Goal: Task Accomplishment & Management: Manage account settings

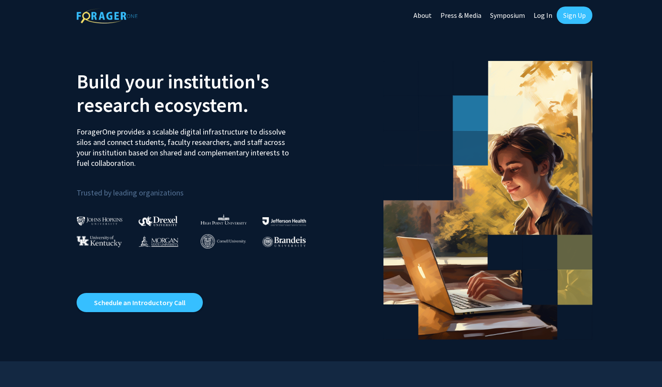
click at [580, 16] on link "Sign Up" at bounding box center [575, 15] width 36 height 17
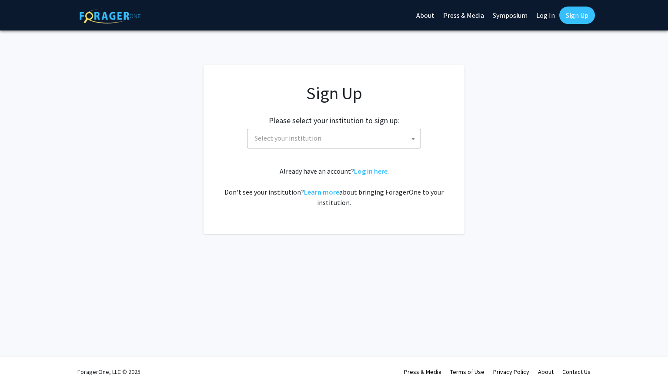
click at [331, 137] on span "Select your institution" at bounding box center [336, 138] width 170 height 18
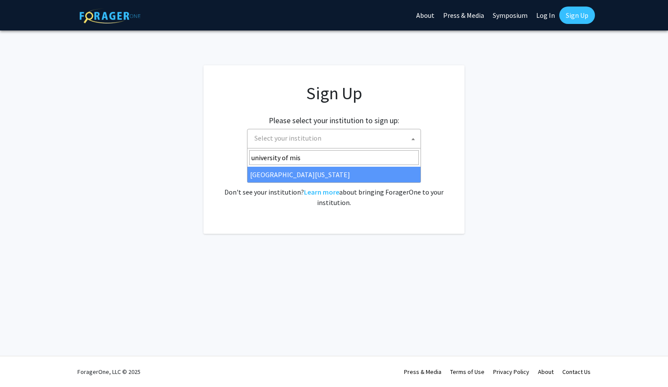
type input "university of mis"
select select "33"
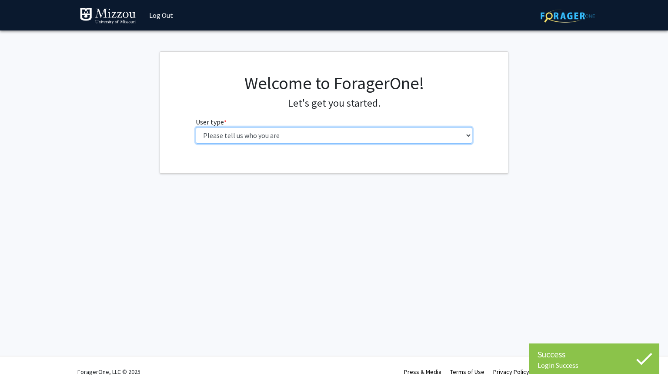
click at [220, 132] on select "Please tell us who you are Undergraduate Student Master's Student Doctoral Cand…" at bounding box center [334, 135] width 277 height 17
select select "1: undergrad"
click at [196, 127] on select "Please tell us who you are Undergraduate Student Master's Student Doctoral Cand…" at bounding box center [334, 135] width 277 height 17
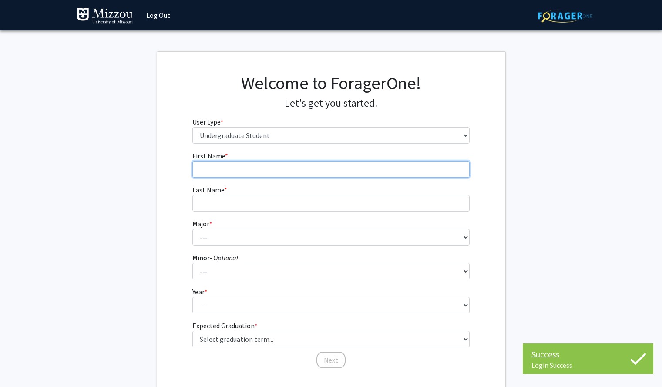
click at [223, 167] on input "First Name * required" at bounding box center [330, 169] width 277 height 17
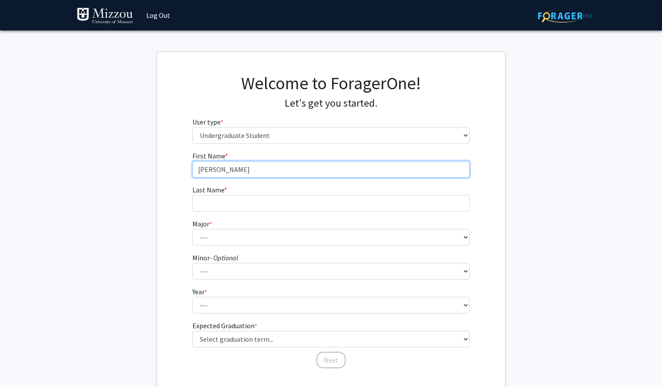
type input "Danielle"
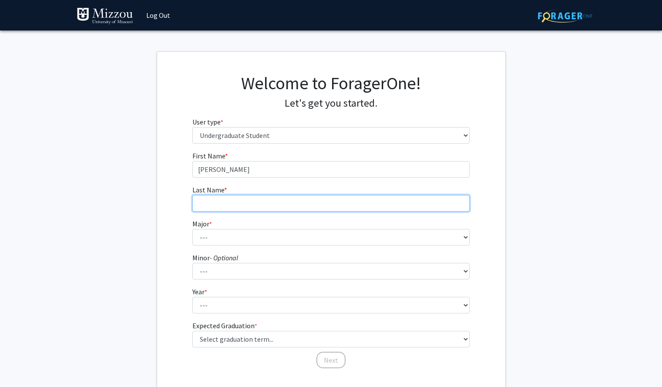
click at [225, 199] on input "Last Name * required" at bounding box center [330, 203] width 277 height 17
type input "Gleason"
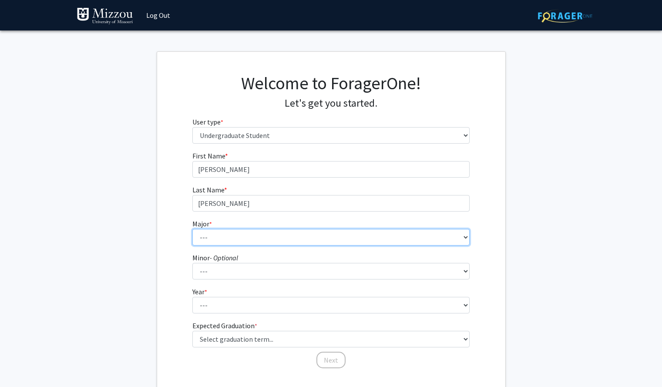
click at [221, 236] on select "--- Agribusiness Management Agricultural Education Agricultural Education: Comm…" at bounding box center [330, 237] width 277 height 17
select select "17: 2505"
click at [192, 229] on select "--- Agribusiness Management Agricultural Education Agricultural Education: Comm…" at bounding box center [330, 237] width 277 height 17
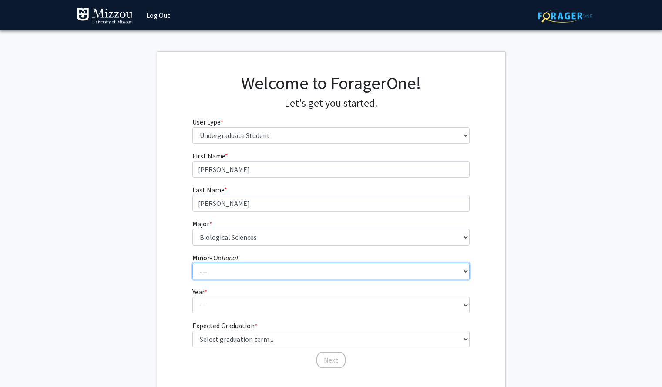
click at [213, 274] on select "--- Accountancy Aerospace Engineering Aerospace Studies Agribusiness Management…" at bounding box center [330, 271] width 277 height 17
select select "50: 2006"
click at [192, 263] on select "--- Accountancy Aerospace Engineering Aerospace Studies Agribusiness Management…" at bounding box center [330, 271] width 277 height 17
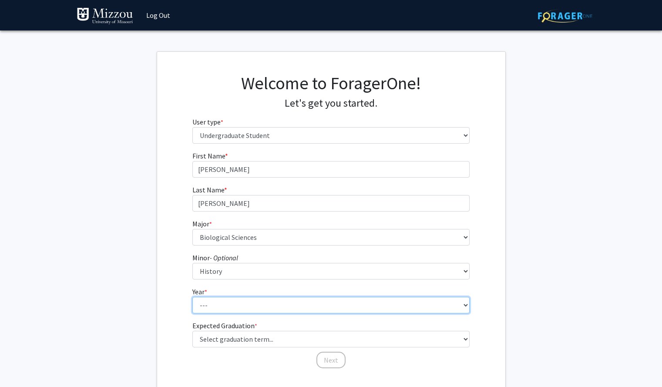
click at [216, 303] on select "--- First-year Sophomore Junior Senior Postbaccalaureate Certificate" at bounding box center [330, 305] width 277 height 17
select select "2: sophomore"
click at [192, 297] on select "--- First-year Sophomore Junior Senior Postbaccalaureate Certificate" at bounding box center [330, 305] width 277 height 17
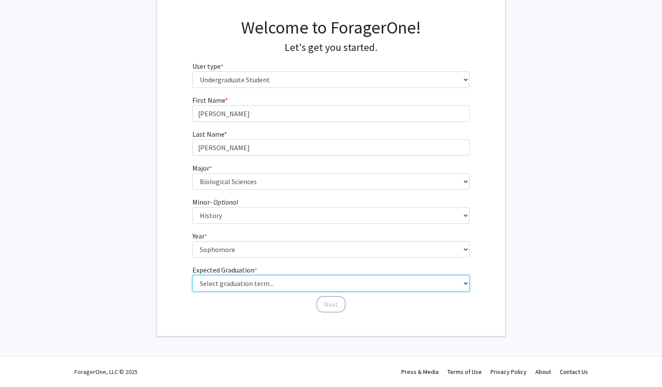
click at [219, 278] on select "Select graduation term... Spring 2025 Summer 2025 Fall 2025 Winter 2025 Spring …" at bounding box center [330, 283] width 277 height 17
select select "13: spring_2028"
click at [192, 275] on select "Select graduation term... Spring 2025 Summer 2025 Fall 2025 Winter 2025 Spring …" at bounding box center [330, 283] width 277 height 17
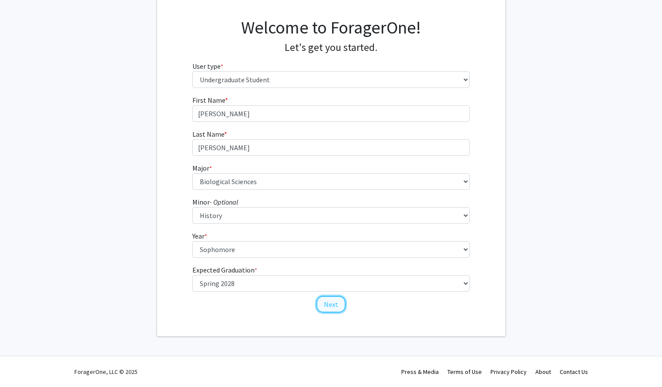
click at [334, 309] on button "Next" at bounding box center [330, 304] width 29 height 17
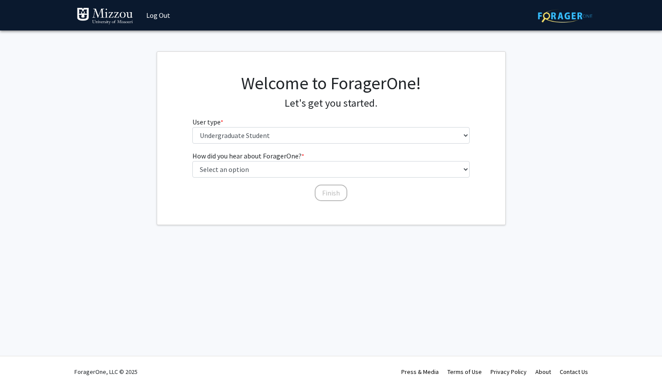
scroll to position [0, 0]
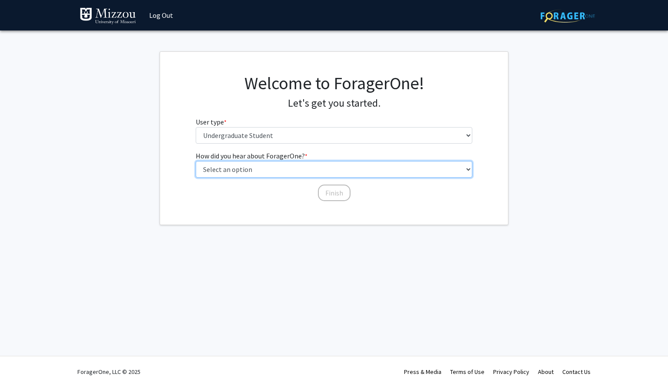
click at [222, 162] on select "Select an option Peer/student recommendation Faculty/staff recommendation Unive…" at bounding box center [334, 169] width 277 height 17
select select "2: faculty_recommendation"
click at [196, 161] on select "Select an option Peer/student recommendation Faculty/staff recommendation Unive…" at bounding box center [334, 169] width 277 height 17
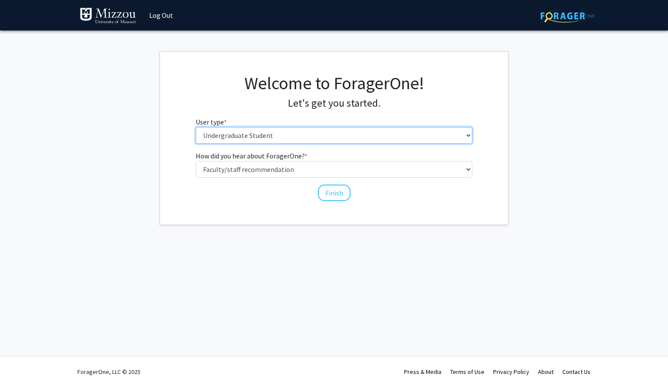
click at [304, 139] on select "Please tell us who you are Undergraduate Student Master's Student Doctoral Cand…" at bounding box center [334, 135] width 277 height 17
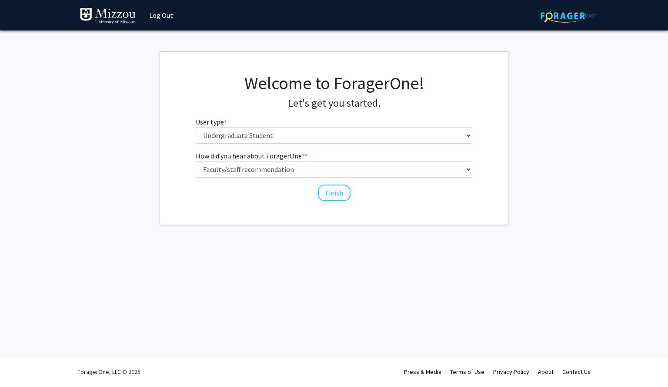
click at [249, 262] on div "Skip navigation Log Out Complete your profile × To continue, you need to make s…" at bounding box center [334, 193] width 668 height 387
click at [331, 193] on button "Finish" at bounding box center [334, 192] width 33 height 17
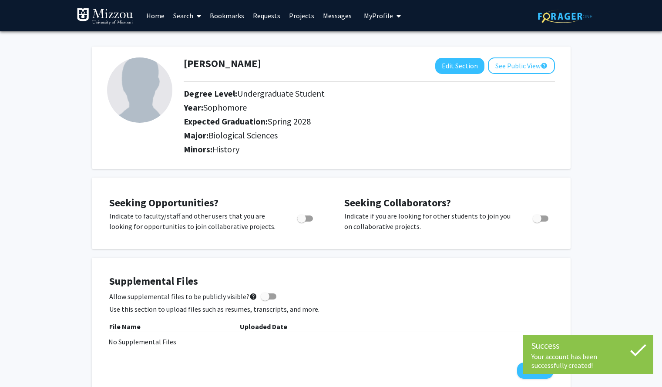
click at [142, 87] on img at bounding box center [139, 89] width 65 height 65
click at [453, 66] on button "Edit Section" at bounding box center [459, 66] width 49 height 16
select select "sophomore"
select select "41: spring_2028"
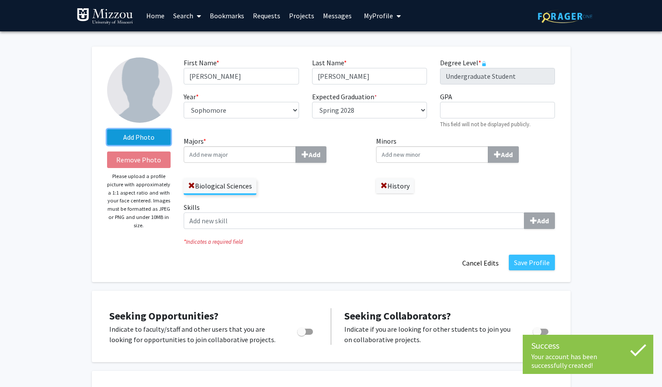
click at [131, 139] on label "Add Photo" at bounding box center [139, 137] width 64 height 16
click at [0, 0] on input "Add Photo" at bounding box center [0, 0] width 0 height 0
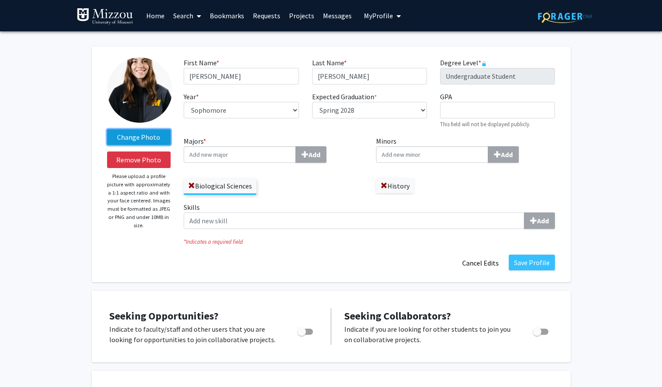
click at [126, 141] on label "Change Photo" at bounding box center [139, 137] width 64 height 16
click at [0, 0] on input "Change Photo" at bounding box center [0, 0] width 0 height 0
click at [148, 91] on img at bounding box center [139, 89] width 65 height 65
click at [139, 160] on button "Remove Photo" at bounding box center [139, 159] width 64 height 17
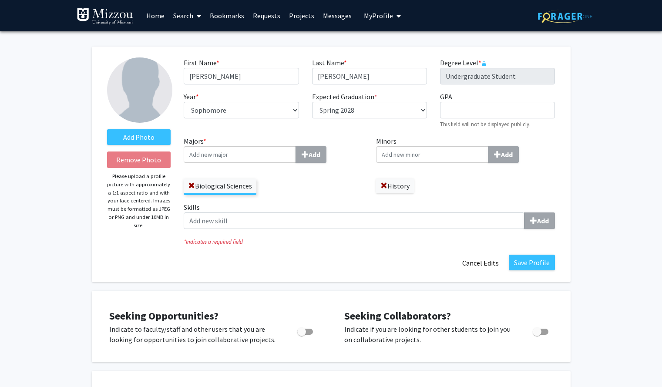
click at [137, 134] on label "Add Photo" at bounding box center [139, 137] width 64 height 16
click at [0, 0] on input "Add Photo" at bounding box center [0, 0] width 0 height 0
click at [118, 140] on label "Add Photo" at bounding box center [139, 137] width 64 height 16
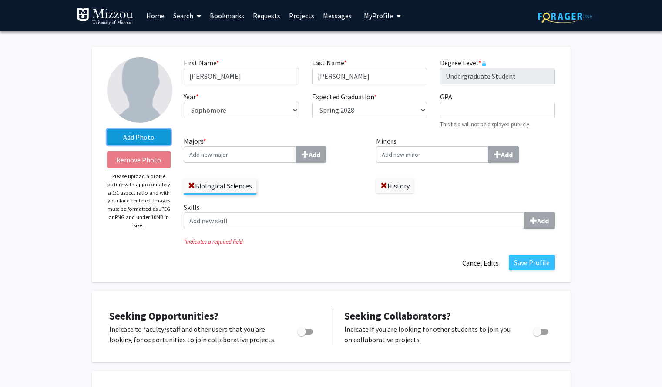
click at [0, 0] on input "Add Photo" at bounding box center [0, 0] width 0 height 0
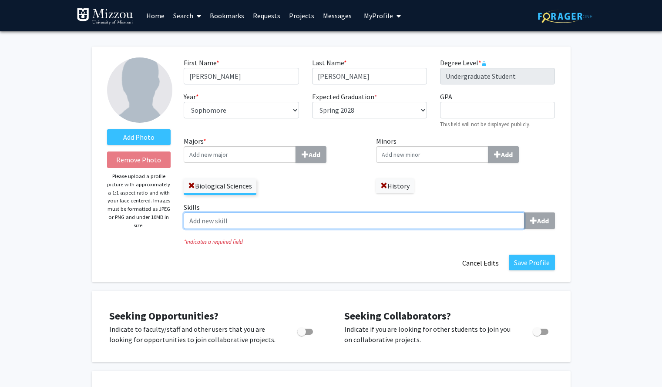
click at [270, 222] on input "Skills Add" at bounding box center [354, 220] width 341 height 17
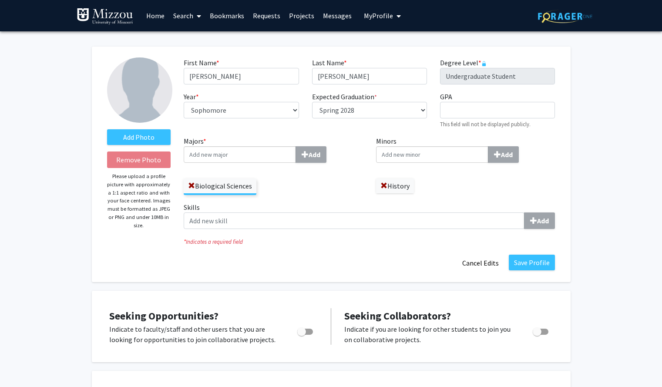
click at [253, 265] on div "Save Profile Cancel Edits" at bounding box center [369, 263] width 384 height 17
click at [140, 141] on label "Add Photo" at bounding box center [139, 137] width 64 height 16
click at [0, 0] on input "Add Photo" at bounding box center [0, 0] width 0 height 0
